Goal: Navigation & Orientation: Find specific page/section

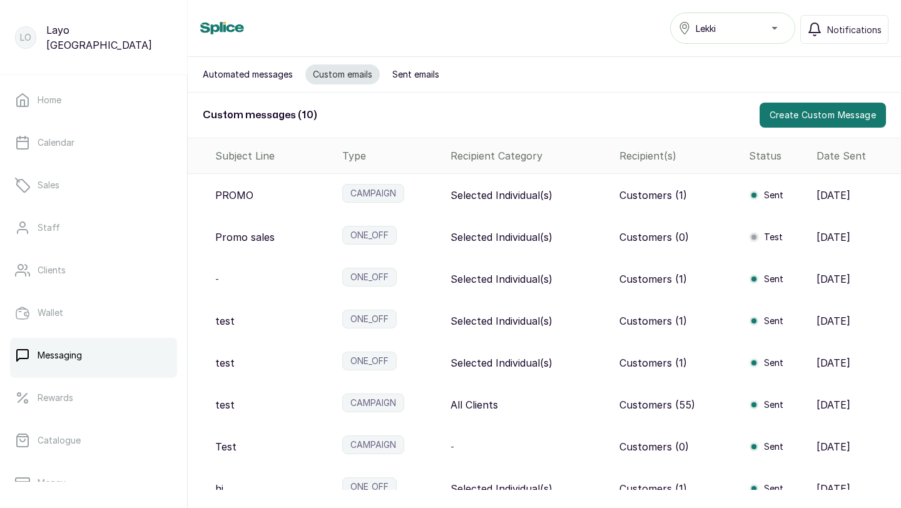
click at [260, 197] on div "PROMO" at bounding box center [273, 195] width 117 height 15
click at [558, 191] on div "Selected Individual(s)" at bounding box center [530, 195] width 159 height 15
click at [829, 189] on p "[DATE]" at bounding box center [834, 195] width 34 height 15
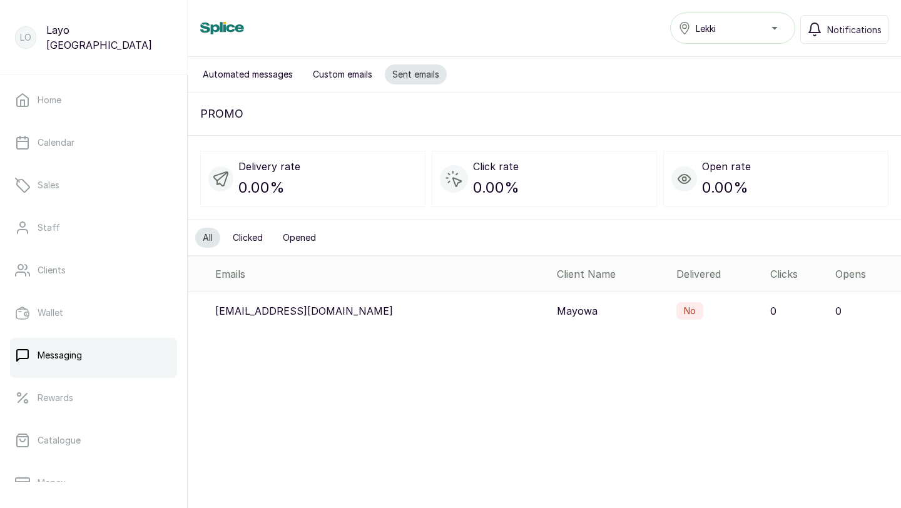
click at [238, 237] on button "Clicked" at bounding box center [247, 238] width 45 height 20
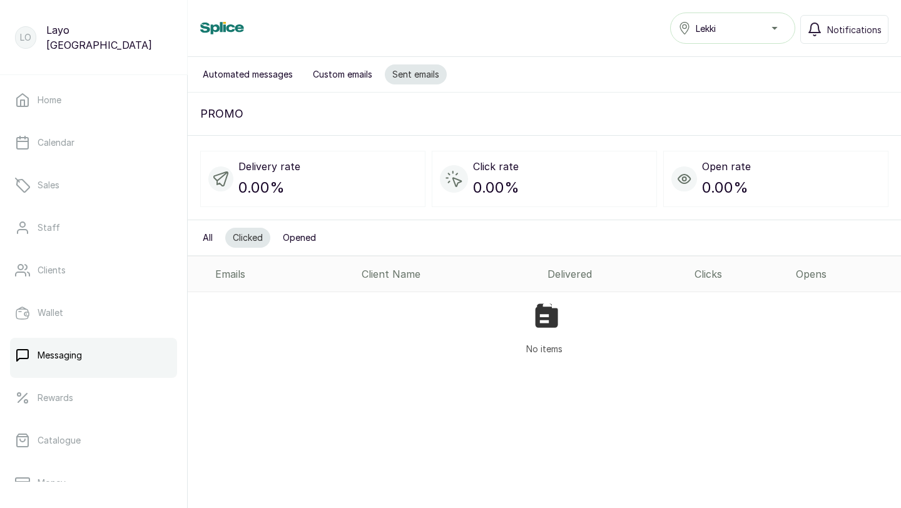
click at [292, 238] on button "Opened" at bounding box center [299, 238] width 48 height 20
click at [209, 237] on button "All" at bounding box center [207, 238] width 25 height 20
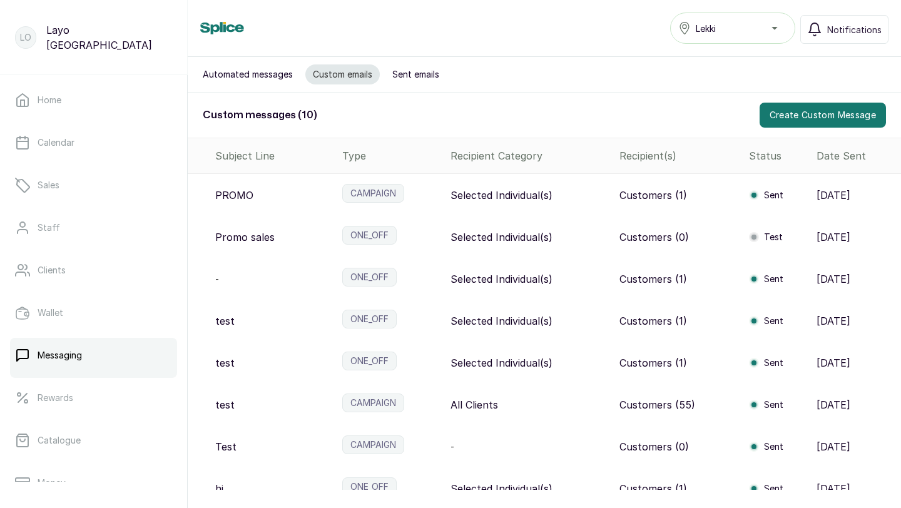
click at [497, 195] on p "Selected Individual(s)" at bounding box center [502, 195] width 102 height 15
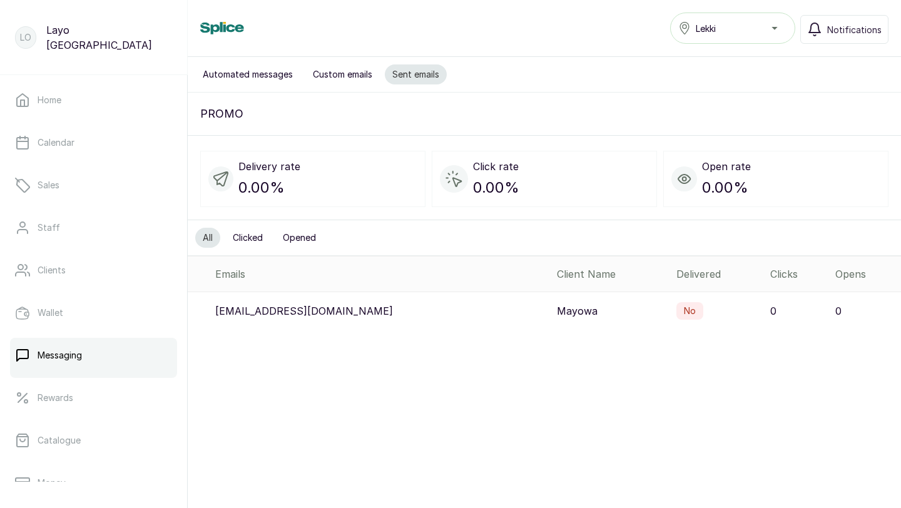
click at [307, 74] on button "Custom emails" at bounding box center [342, 74] width 74 height 20
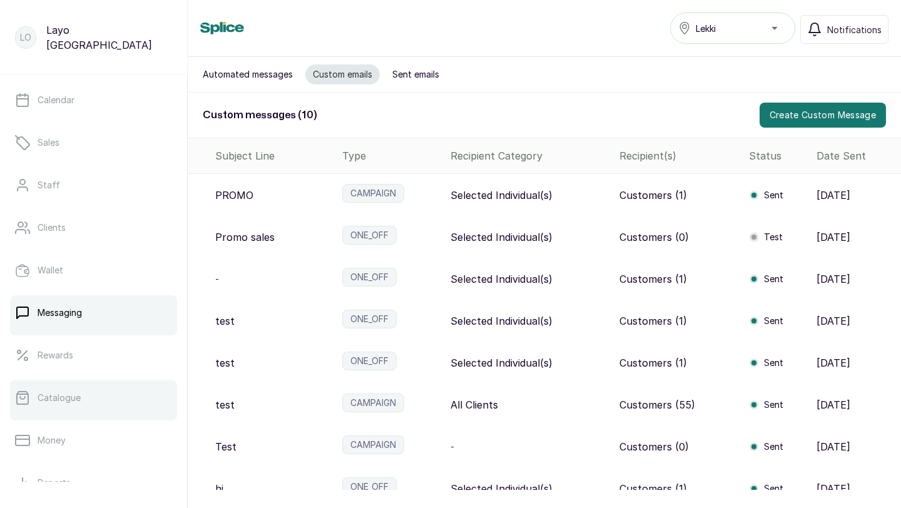
scroll to position [39, 0]
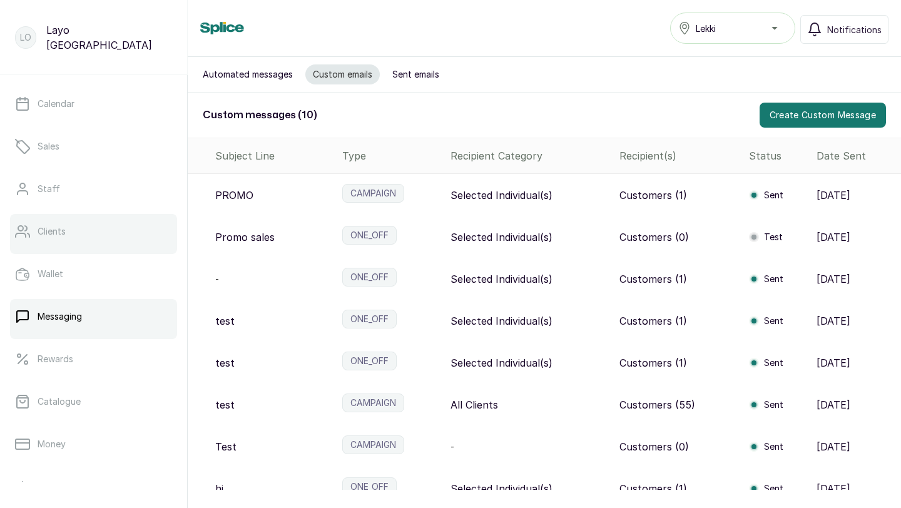
click at [73, 245] on link "Clients" at bounding box center [93, 231] width 167 height 35
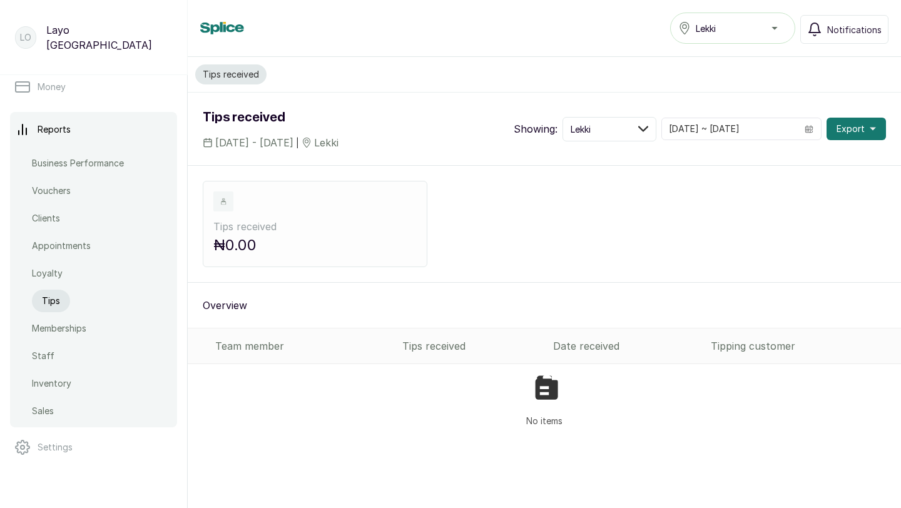
scroll to position [472, 0]
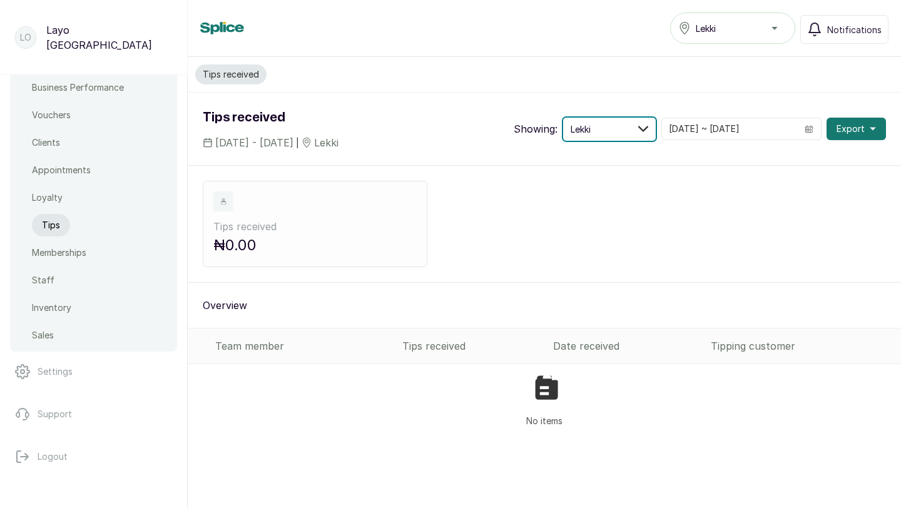
click at [657, 133] on button "Lekki" at bounding box center [610, 129] width 94 height 24
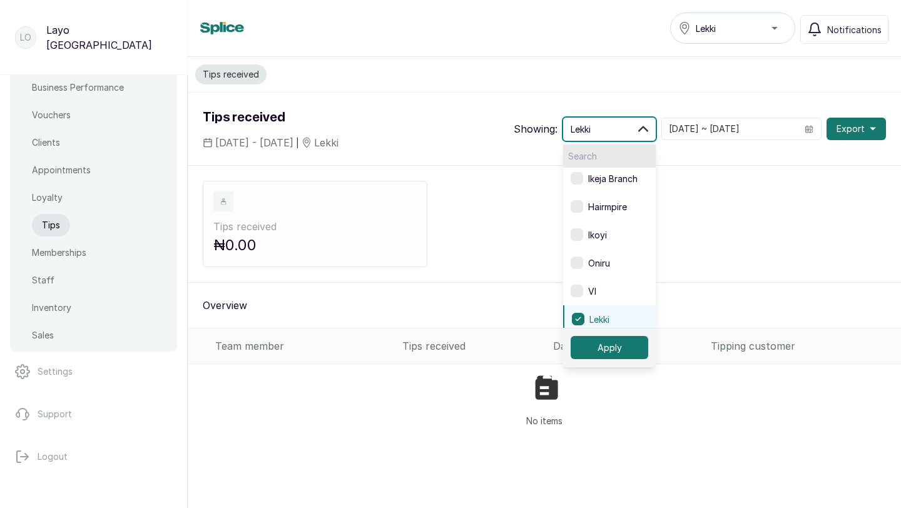
scroll to position [127, 0]
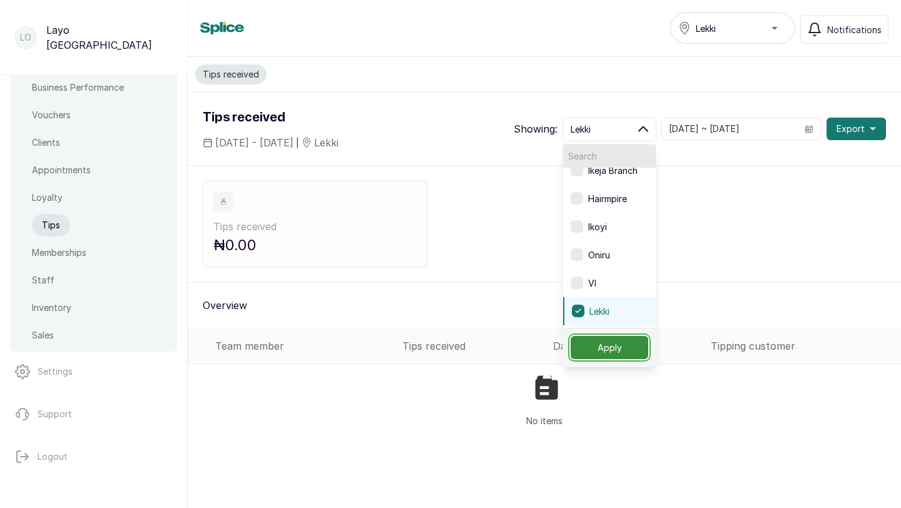
click at [632, 347] on button "Apply" at bounding box center [610, 347] width 78 height 23
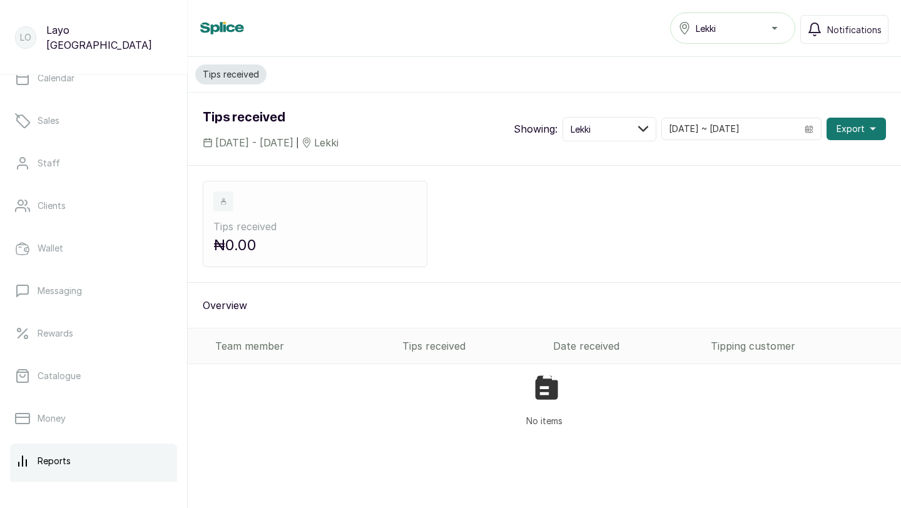
scroll to position [0, 0]
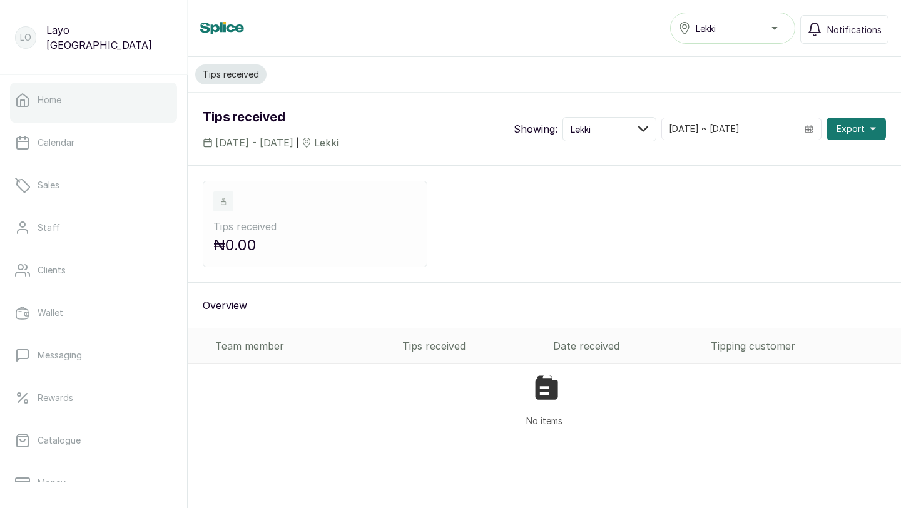
click at [101, 98] on link "Home" at bounding box center [93, 100] width 167 height 35
